Goal: Find specific page/section

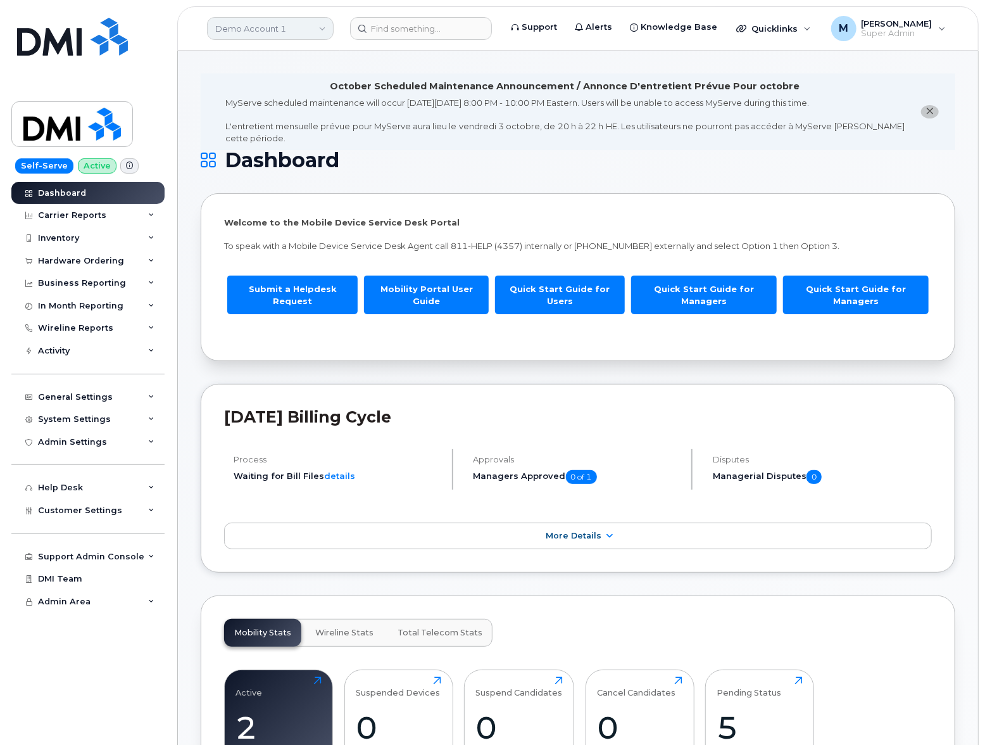
click at [276, 32] on link "Demo Account 1" at bounding box center [270, 28] width 127 height 23
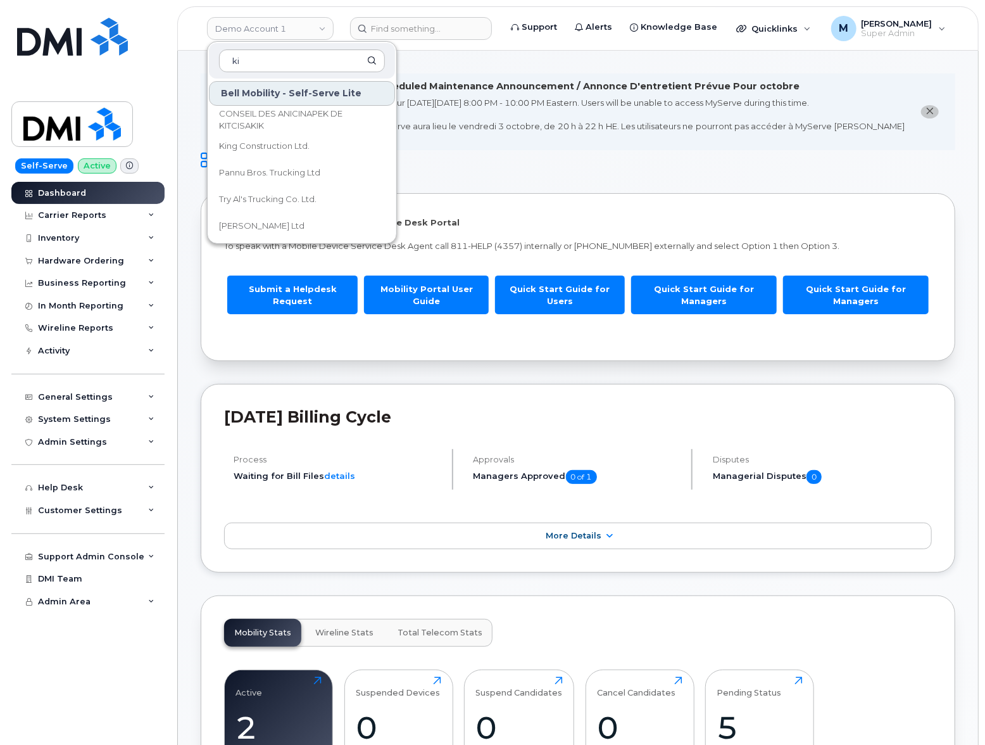
type input "k"
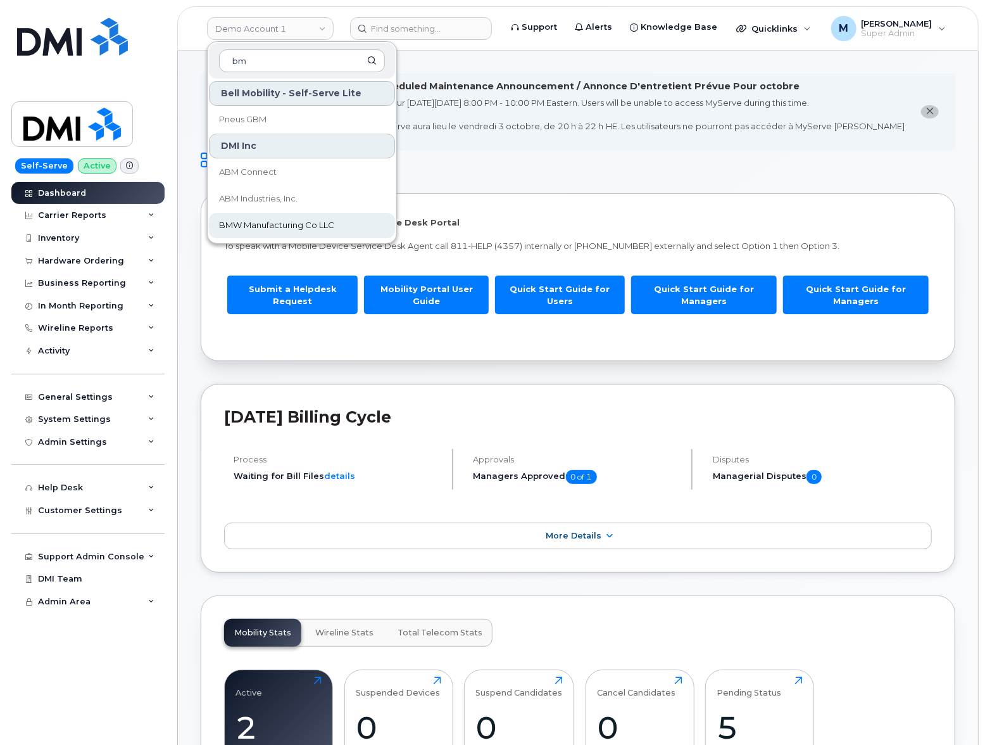
type input "bm"
click at [330, 223] on span "BMW Manufacturing Co LLC" at bounding box center [276, 225] width 115 height 13
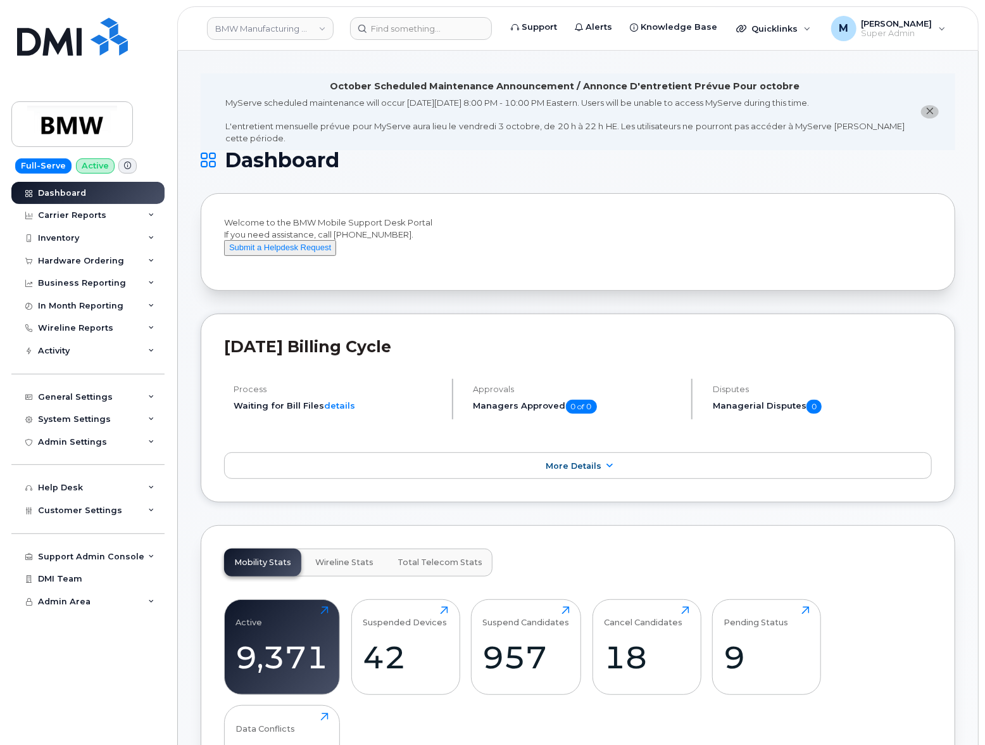
click at [586, 160] on h1 "Dashboard" at bounding box center [575, 160] width 748 height 20
click at [669, 163] on h1 "Dashboard" at bounding box center [575, 160] width 748 height 20
click at [692, 22] on span "Knowledge Base" at bounding box center [679, 27] width 77 height 13
click at [674, 28] on span "Knowledge Base" at bounding box center [679, 27] width 77 height 13
